Goal: Transaction & Acquisition: Purchase product/service

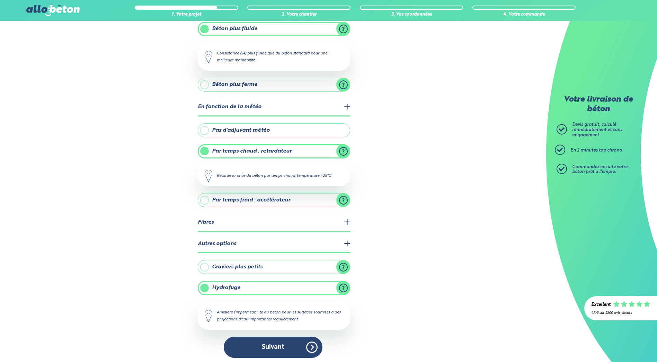
click at [282, 348] on button "Suivant" at bounding box center [273, 346] width 99 height 21
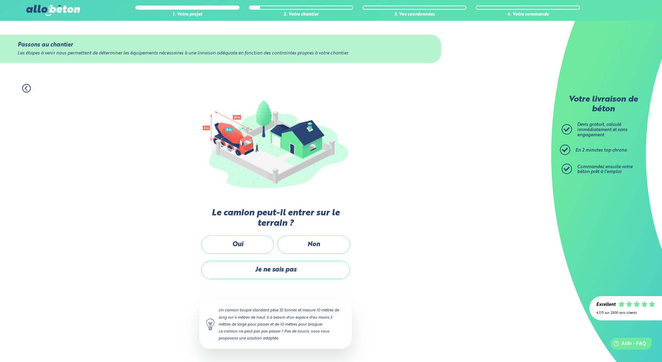
click at [27, 87] on icon at bounding box center [26, 88] width 9 height 9
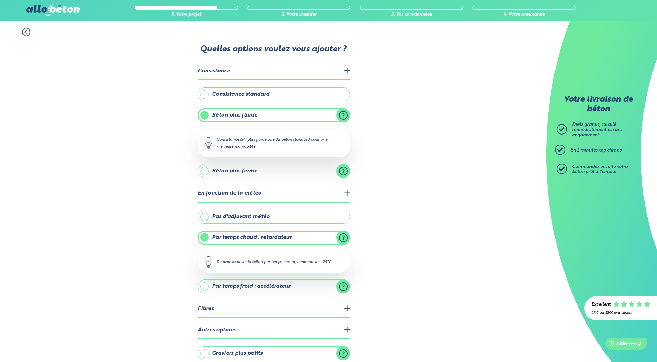
click at [207, 218] on label "Pas d'adjuvant météo" at bounding box center [274, 217] width 152 height 14
click at [0, 0] on input "Pas d'adjuvant météo" at bounding box center [0, 0] width 0 height 0
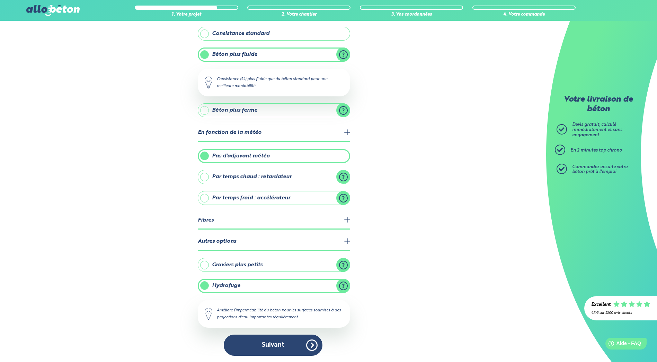
scroll to position [61, 0]
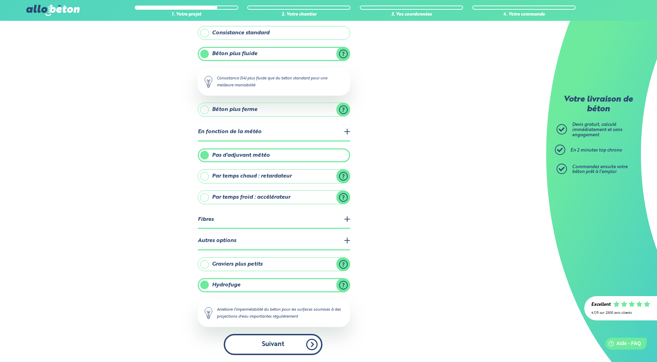
click at [286, 340] on button "Suivant" at bounding box center [273, 344] width 99 height 21
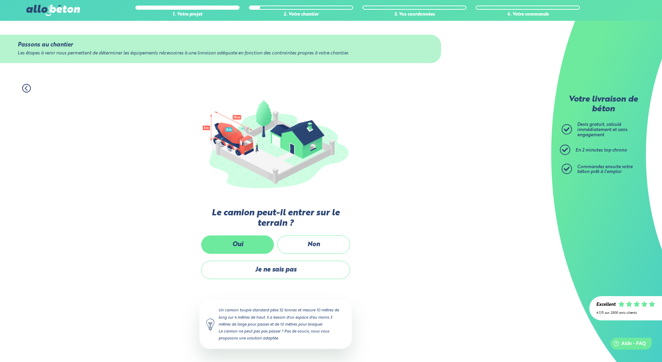
click at [244, 240] on label "Oui" at bounding box center [237, 244] width 73 height 18
click at [0, 0] on input "Oui" at bounding box center [0, 0] width 0 height 0
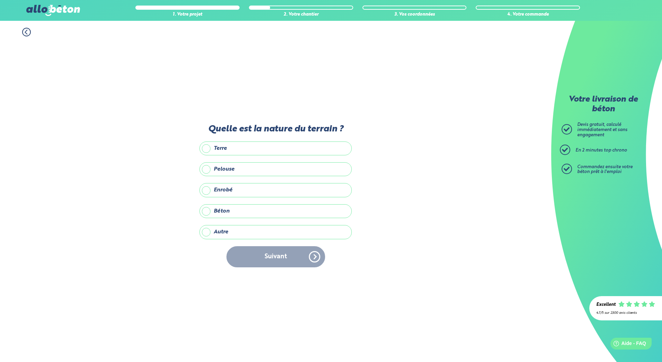
click at [204, 148] on label "Terre" at bounding box center [276, 148] width 152 height 14
click at [0, 0] on input "Terre" at bounding box center [0, 0] width 0 height 0
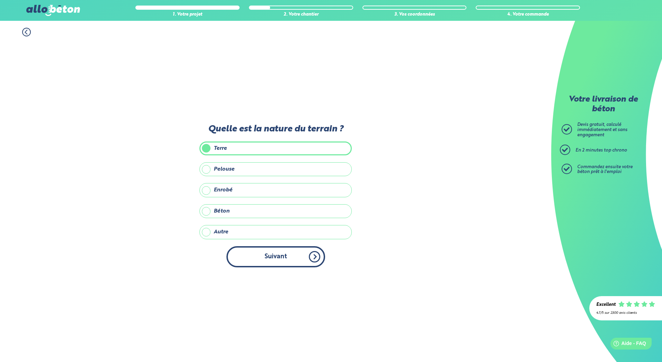
click at [274, 258] on button "Suivant" at bounding box center [276, 256] width 99 height 21
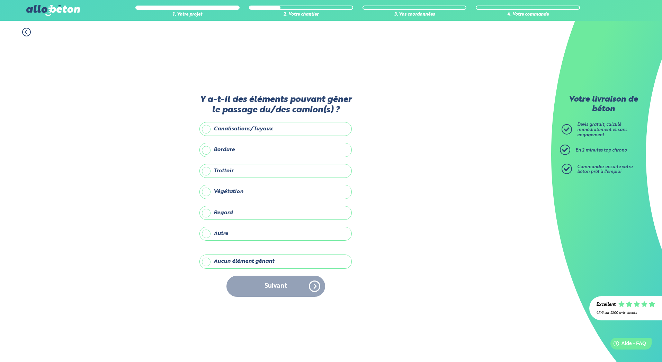
click at [205, 264] on label "Aucun élément gênant" at bounding box center [276, 261] width 152 height 14
click at [0, 0] on input "Aucun élément gênant" at bounding box center [0, 0] width 0 height 0
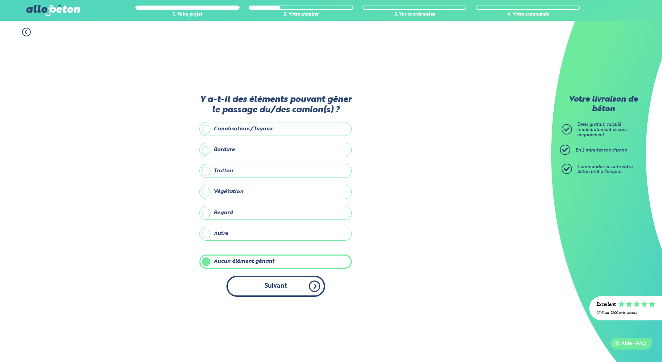
click at [265, 281] on button "Suivant" at bounding box center [276, 285] width 99 height 21
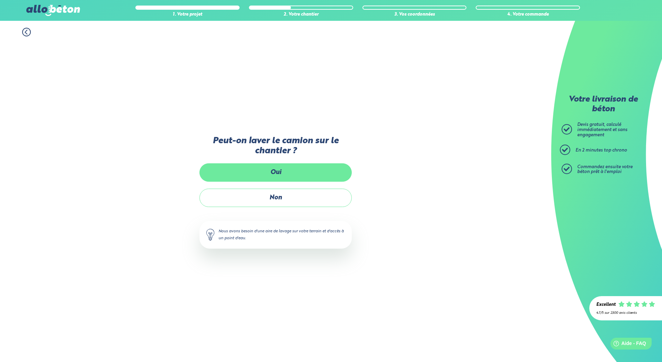
click at [273, 174] on label "Oui" at bounding box center [276, 172] width 152 height 18
click at [0, 0] on input "Oui" at bounding box center [0, 0] width 0 height 0
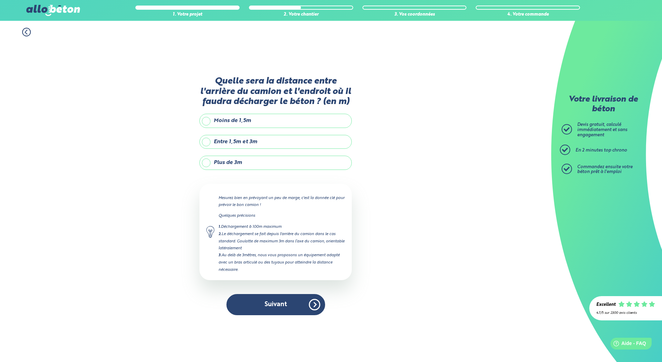
click at [209, 121] on label "Moins de 1,5m" at bounding box center [276, 121] width 152 height 14
click at [0, 0] on input "Moins de 1,5m" at bounding box center [0, 0] width 0 height 0
click at [207, 142] on label "Entre 1,5m et 3m" at bounding box center [276, 142] width 152 height 14
click at [0, 0] on input "Entre 1,5m et 3m" at bounding box center [0, 0] width 0 height 0
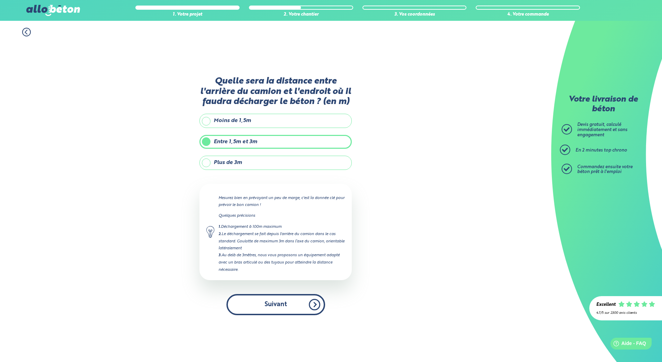
click at [278, 307] on button "Suivant" at bounding box center [276, 304] width 99 height 21
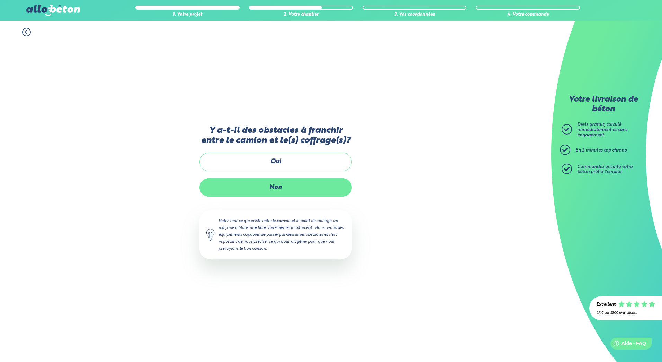
click at [272, 189] on label "Non" at bounding box center [276, 187] width 152 height 18
click at [0, 0] on input "Non" at bounding box center [0, 0] width 0 height 0
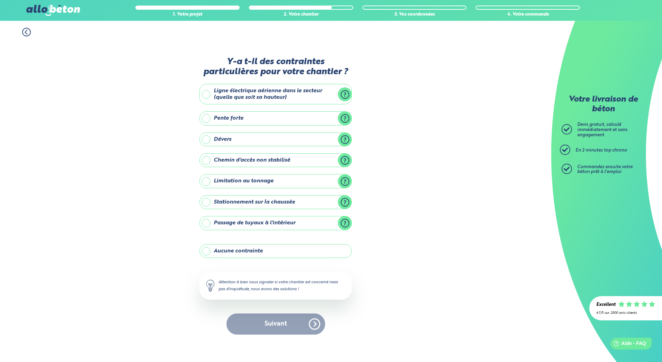
click at [206, 251] on label "Aucune contrainte" at bounding box center [276, 251] width 152 height 14
click at [0, 0] on input "Aucune contrainte" at bounding box center [0, 0] width 0 height 0
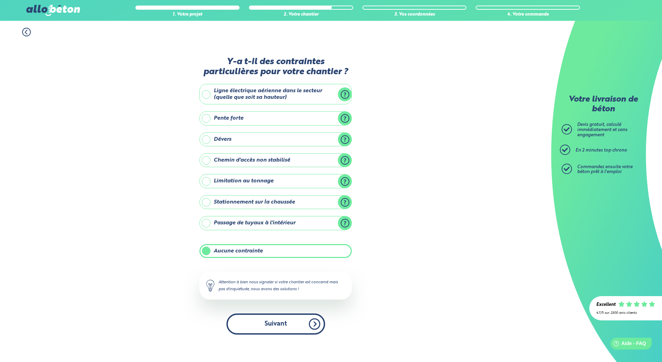
click at [269, 324] on button "Suivant" at bounding box center [276, 323] width 99 height 21
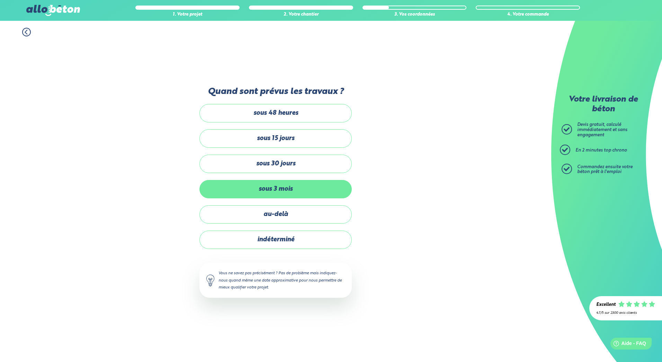
click at [284, 189] on label "sous 3 mois" at bounding box center [276, 189] width 152 height 18
click at [0, 0] on input "sous 3 mois" at bounding box center [0, 0] width 0 height 0
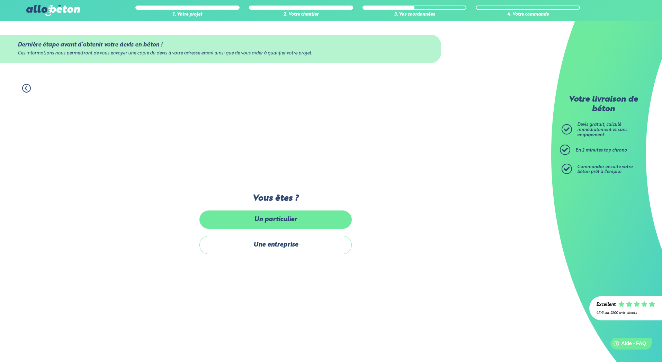
click at [283, 216] on label "Un particulier" at bounding box center [276, 219] width 152 height 18
click at [0, 0] on input "Un particulier" at bounding box center [0, 0] width 0 height 0
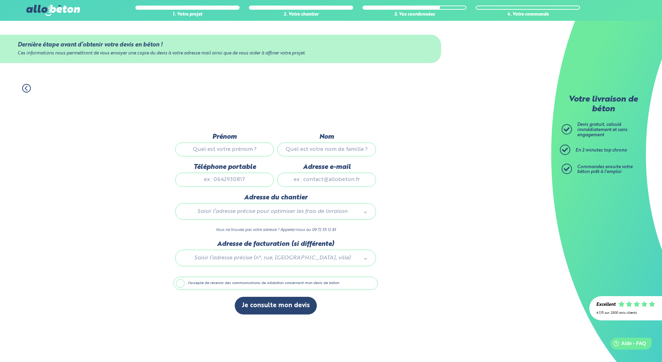
click at [243, 148] on input "Prénom" at bounding box center [224, 149] width 99 height 14
type input "mathieu"
type input "girodo"
type input "0660274234"
type input "sunsetclothingfrance@gmail.com"
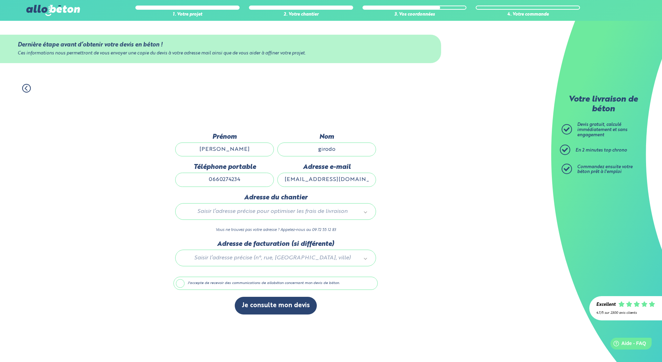
type input "32 boulevard felix de kerimel"
drag, startPoint x: 243, startPoint y: 180, endPoint x: 193, endPoint y: 178, distance: 49.6
click at [193, 178] on input "0660274234" at bounding box center [224, 180] width 99 height 14
type input "0623254587"
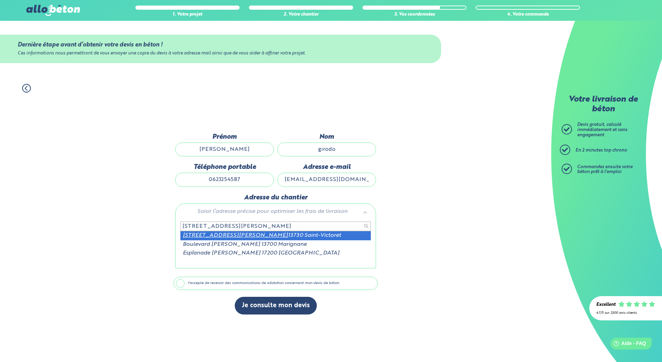
type input "32 boulevard felix de kerimel"
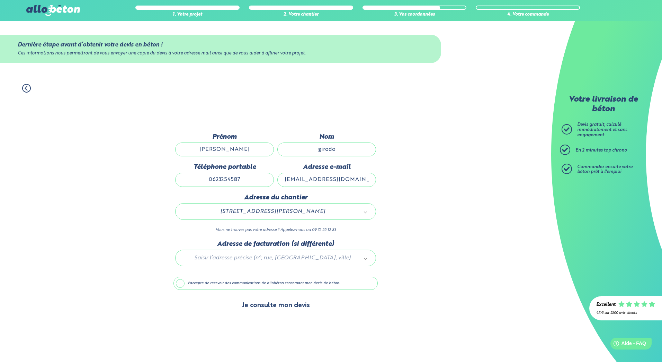
click at [262, 303] on button "Je consulte mon devis" at bounding box center [276, 306] width 82 height 18
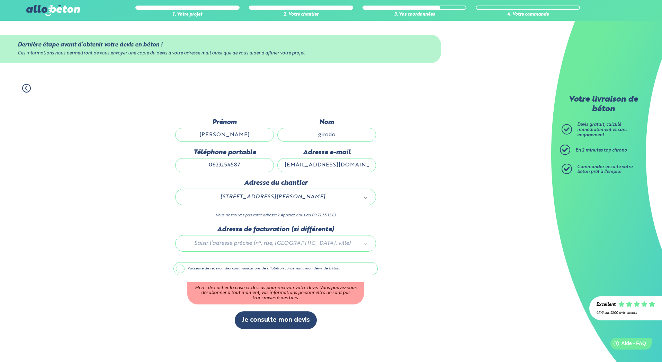
click at [186, 270] on label "J'accepte de recevoir des communications de allobéton concernant mon devis de b…" at bounding box center [276, 268] width 204 height 13
click at [0, 0] on input "J'accepte de recevoir des communications de allobéton concernant mon devis de b…" at bounding box center [0, 0] width 0 height 0
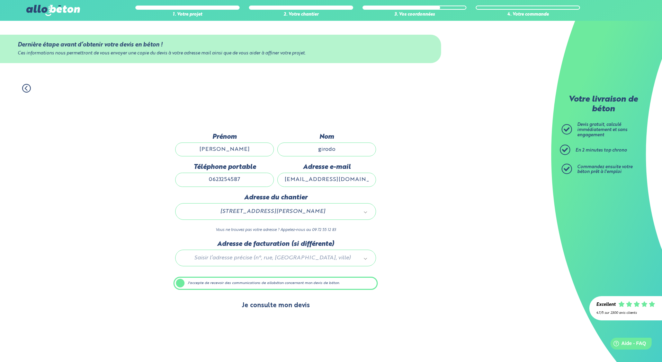
click at [266, 305] on button "Je consulte mon devis" at bounding box center [276, 306] width 82 height 18
